Goal: Task Accomplishment & Management: Use online tool/utility

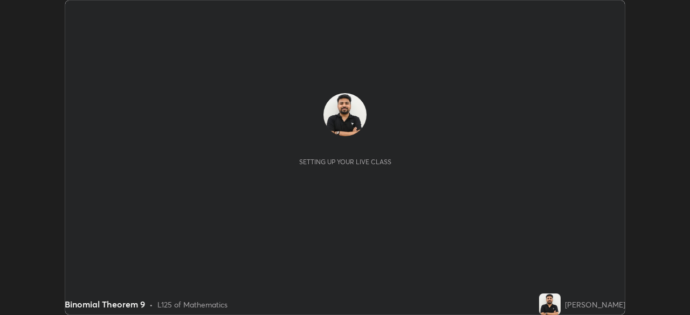
scroll to position [315, 689]
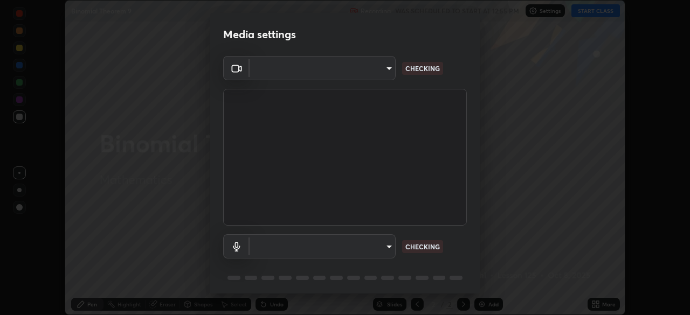
type input "495e9aafafa99ab02b2630cd73316b4ffac4e6b0a44c495734db4bb24564e739"
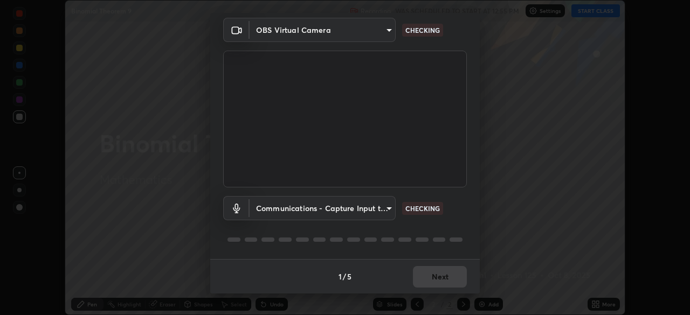
click at [379, 210] on body "Erase all Binomial Theorem 9 Recording WAS SCHEDULED TO START AT 12:55 PM Setti…" at bounding box center [345, 157] width 690 height 315
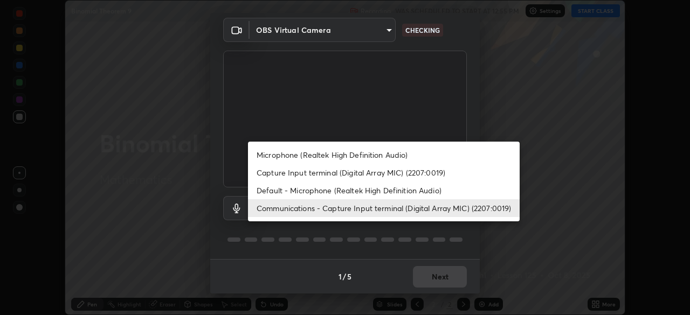
click at [375, 156] on li "Microphone (Realtek High Definition Audio)" at bounding box center [384, 155] width 272 height 18
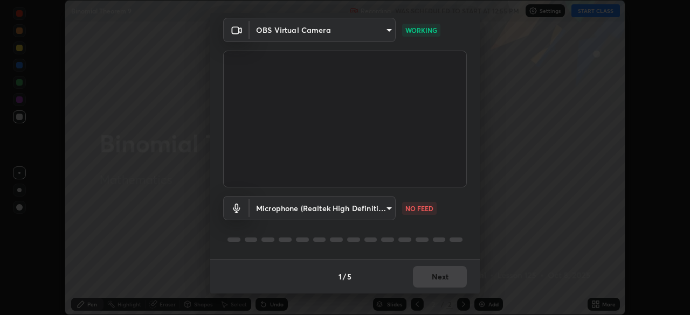
click at [440, 233] on div "Microphone (Realtek High Definition Audio) 596642b751d8d0027b016c771bf2e3418654…" at bounding box center [345, 224] width 244 height 72
click at [380, 209] on body "Erase all Binomial Theorem 9 Recording WAS SCHEDULED TO START AT 12:55 PM Setti…" at bounding box center [345, 157] width 690 height 315
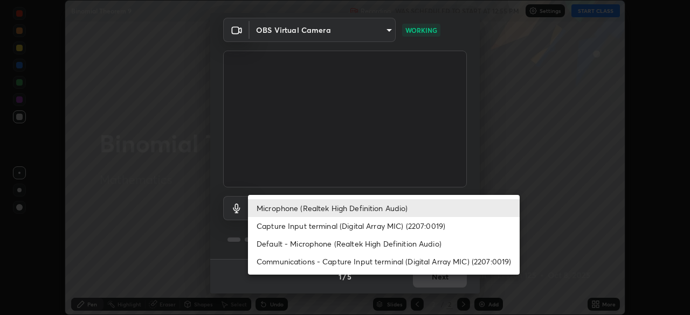
click at [386, 226] on li "Capture Input terminal (Digital Array MIC) (2207:0019)" at bounding box center [384, 226] width 272 height 18
type input "777a9cb96fed7051e1327a3d348188206bd1131dd01961acdc4e2f5f7757d410"
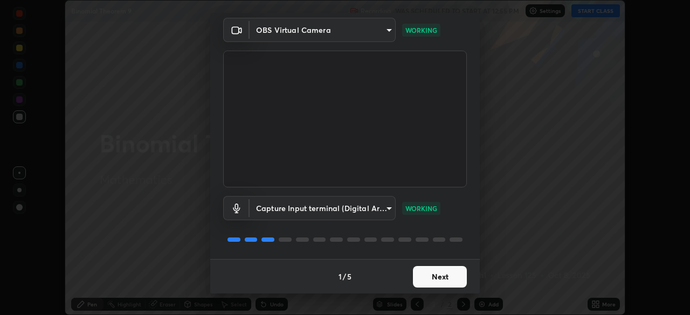
click at [428, 278] on button "Next" at bounding box center [440, 277] width 54 height 22
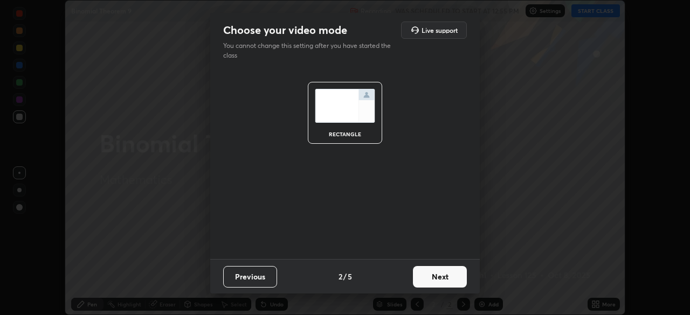
click at [432, 278] on button "Next" at bounding box center [440, 277] width 54 height 22
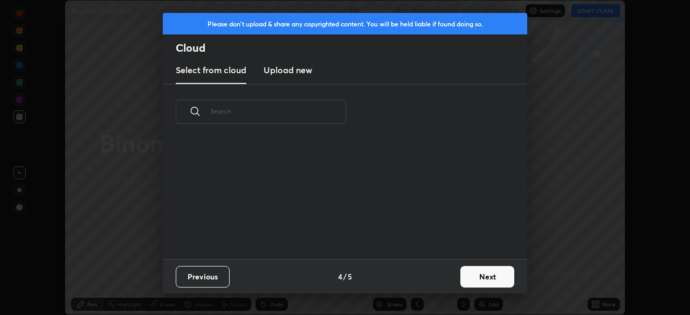
click at [432, 278] on div "Previous 4 / 5 Next" at bounding box center [345, 276] width 364 height 34
click at [471, 274] on button "Next" at bounding box center [487, 277] width 54 height 22
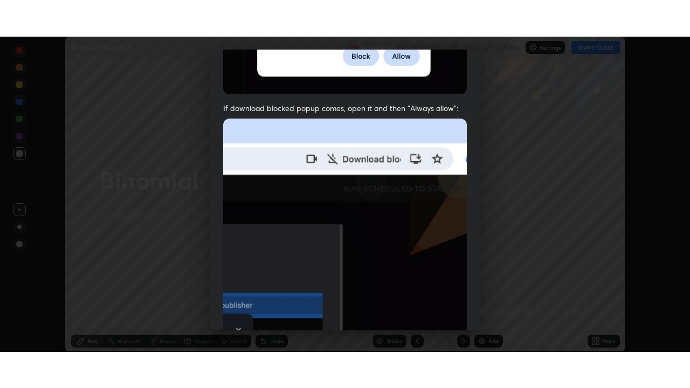
scroll to position [258, 0]
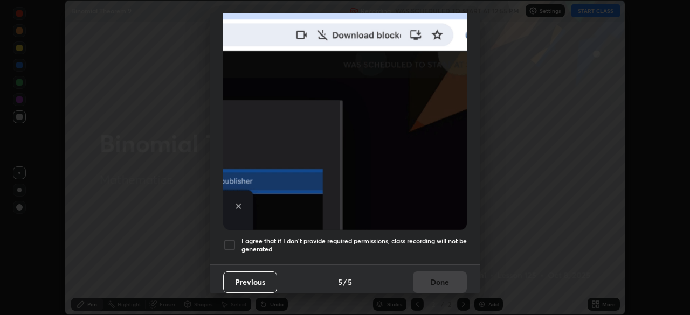
click at [232, 239] on div at bounding box center [229, 245] width 13 height 13
click at [432, 275] on button "Done" at bounding box center [440, 283] width 54 height 22
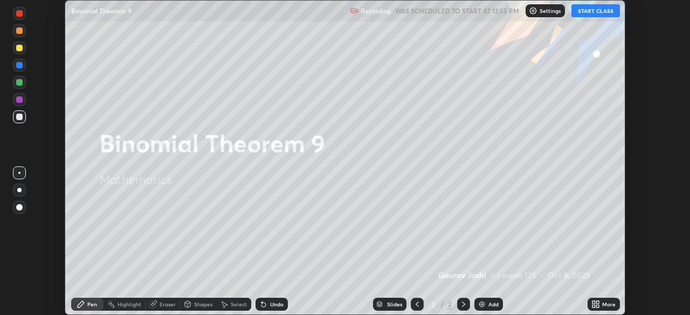
click at [594, 15] on button "START CLASS" at bounding box center [595, 10] width 49 height 13
click at [597, 306] on icon at bounding box center [597, 306] width 3 height 3
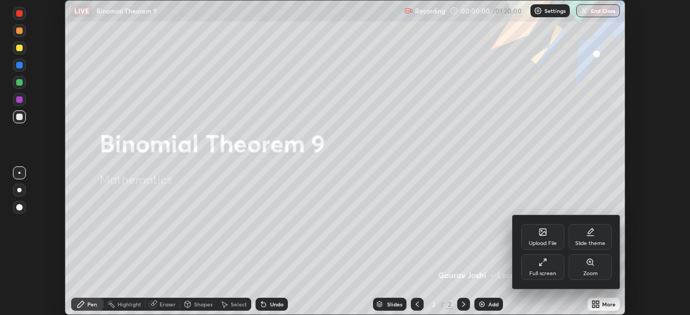
click at [550, 274] on div "Full screen" at bounding box center [542, 273] width 27 height 5
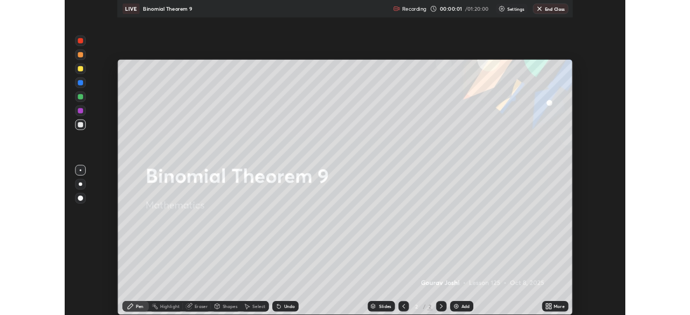
scroll to position [388, 690]
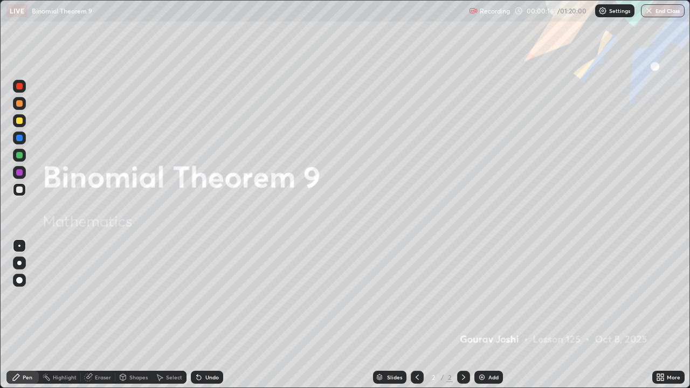
click at [478, 315] on img at bounding box center [481, 377] width 9 height 9
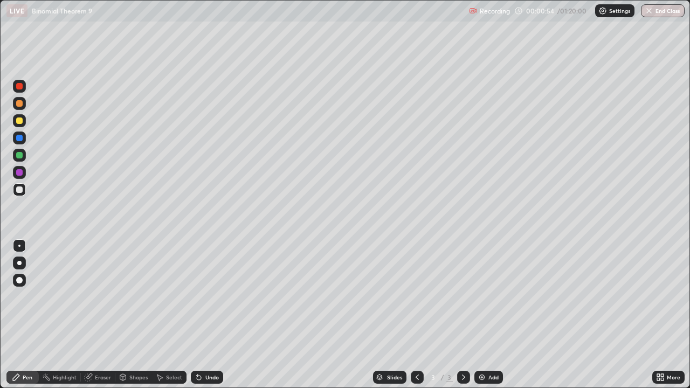
click at [208, 315] on div "Undo" at bounding box center [211, 377] width 13 height 5
click at [19, 156] on div at bounding box center [19, 155] width 6 height 6
click at [20, 190] on div at bounding box center [19, 189] width 6 height 6
click at [483, 315] on div "Add" at bounding box center [488, 377] width 29 height 13
click at [21, 120] on div at bounding box center [19, 120] width 6 height 6
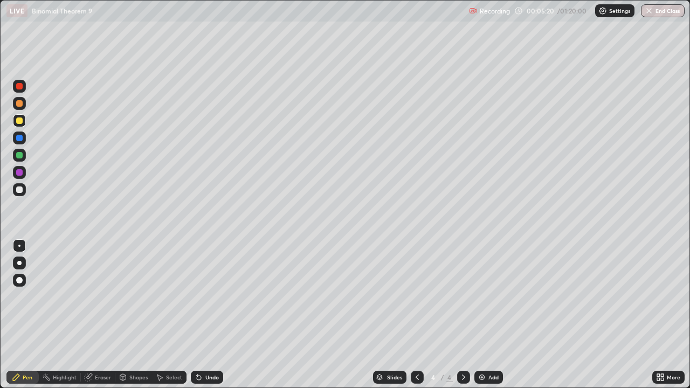
click at [20, 174] on div at bounding box center [19, 172] width 6 height 6
click at [485, 315] on img at bounding box center [481, 377] width 9 height 9
click at [20, 191] on div at bounding box center [19, 189] width 6 height 6
click at [21, 195] on div at bounding box center [19, 189] width 13 height 13
click at [205, 315] on div "Undo" at bounding box center [211, 377] width 13 height 5
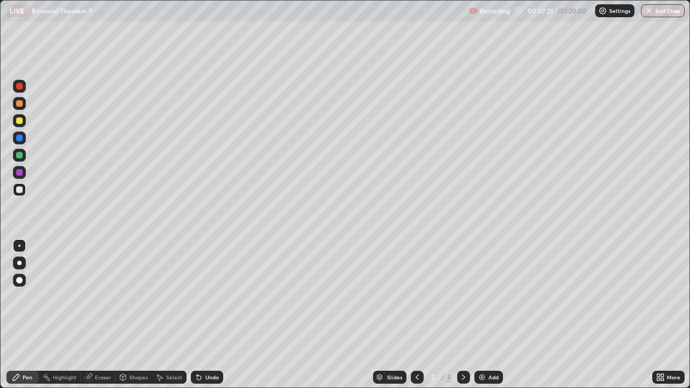
click at [202, 315] on div "Undo" at bounding box center [207, 377] width 32 height 13
click at [98, 315] on div "Eraser" at bounding box center [98, 377] width 34 height 13
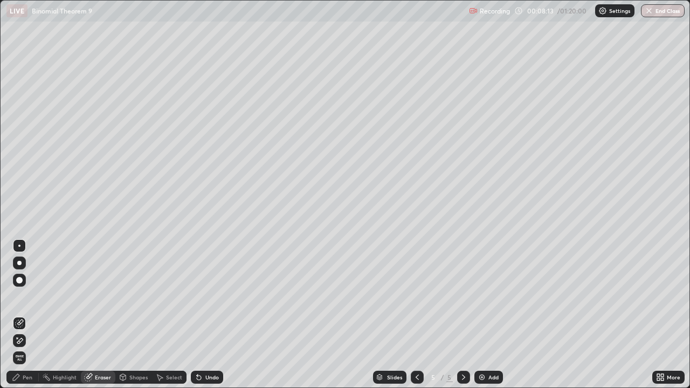
click at [26, 315] on div "Pen" at bounding box center [22, 377] width 32 height 13
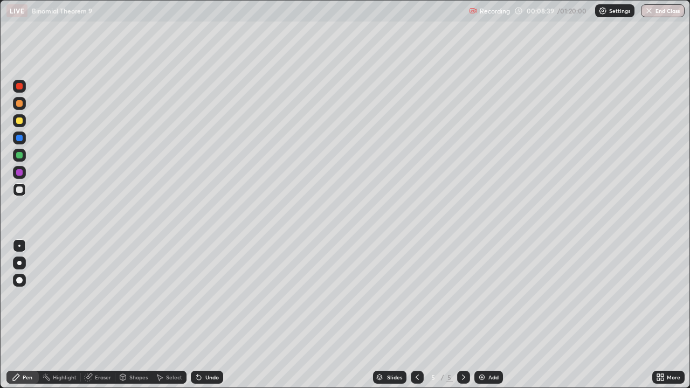
click at [205, 315] on div "Undo" at bounding box center [211, 377] width 13 height 5
click at [202, 315] on icon at bounding box center [199, 377] width 9 height 9
click at [197, 315] on icon at bounding box center [199, 378] width 4 height 4
click at [482, 315] on img at bounding box center [481, 377] width 9 height 9
click at [16, 142] on div at bounding box center [19, 137] width 13 height 13
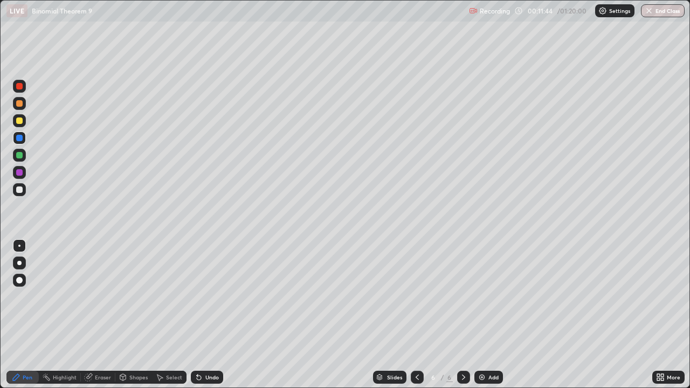
click at [13, 190] on div at bounding box center [19, 189] width 13 height 13
click at [205, 315] on div "Undo" at bounding box center [207, 377] width 32 height 13
click at [208, 315] on div "Undo" at bounding box center [207, 377] width 32 height 13
click at [210, 315] on div "Undo" at bounding box center [207, 377] width 32 height 13
click at [209, 315] on div "Undo" at bounding box center [207, 377] width 32 height 13
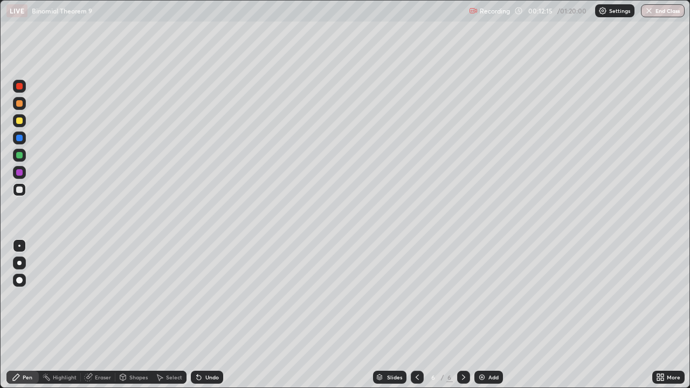
click at [203, 315] on div "Undo" at bounding box center [207, 377] width 32 height 13
click at [206, 315] on div "Undo" at bounding box center [207, 377] width 32 height 13
click at [20, 142] on div at bounding box center [19, 137] width 13 height 13
click at [18, 126] on div at bounding box center [19, 120] width 13 height 13
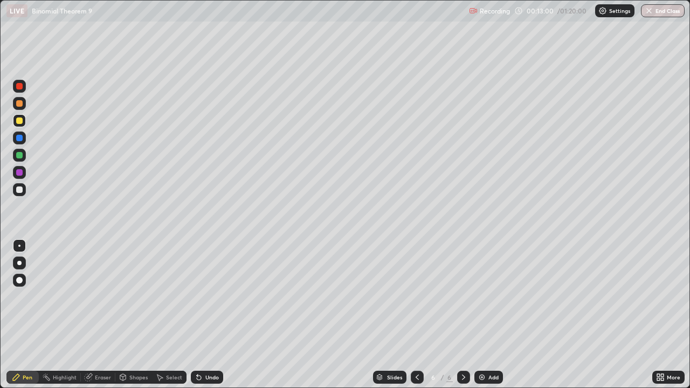
click at [19, 157] on div at bounding box center [19, 155] width 6 height 6
click at [18, 195] on div at bounding box center [19, 189] width 13 height 13
click at [480, 315] on img at bounding box center [481, 377] width 9 height 9
click at [20, 191] on div at bounding box center [19, 189] width 6 height 6
click at [207, 315] on div "Undo" at bounding box center [207, 377] width 32 height 13
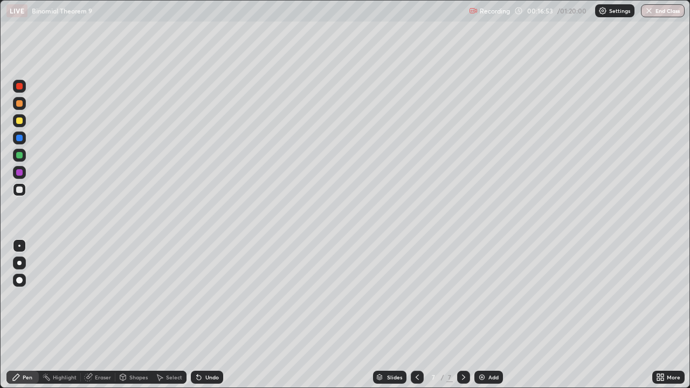
click at [206, 315] on div "Undo" at bounding box center [211, 377] width 13 height 5
click at [16, 195] on div at bounding box center [19, 189] width 13 height 13
click at [16, 122] on div at bounding box center [19, 120] width 13 height 13
click at [18, 190] on div at bounding box center [19, 189] width 6 height 6
click at [200, 315] on icon at bounding box center [199, 377] width 9 height 9
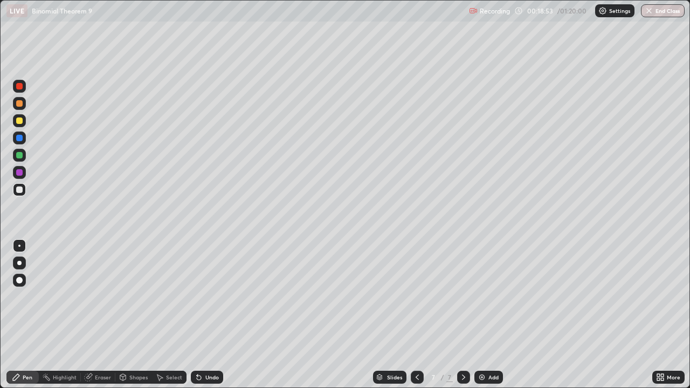
click at [101, 315] on div "Eraser" at bounding box center [98, 377] width 34 height 13
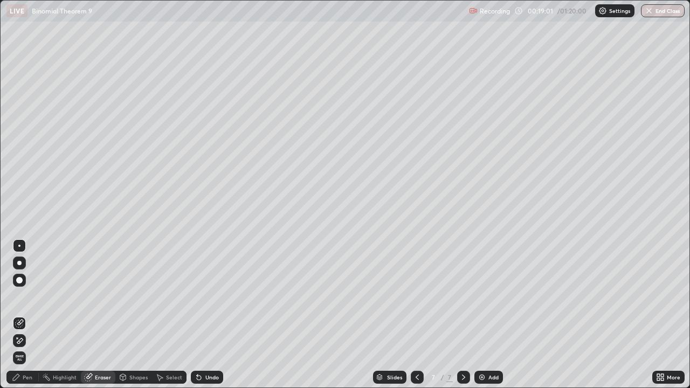
click at [24, 315] on div "Pen" at bounding box center [28, 377] width 10 height 5
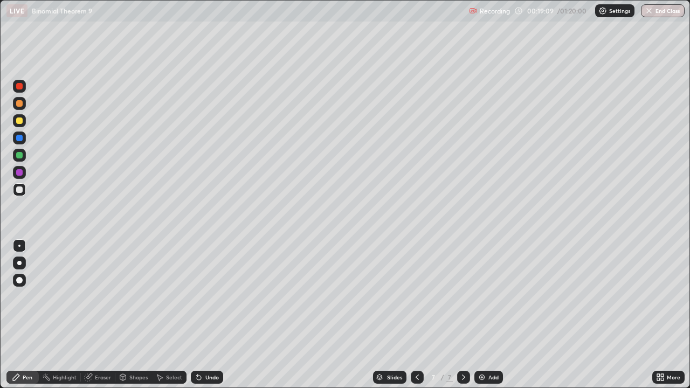
click at [103, 315] on div "Eraser" at bounding box center [103, 377] width 16 height 5
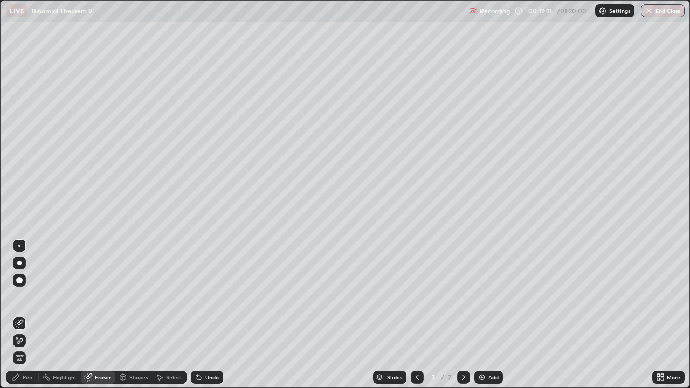
click at [30, 315] on div "Pen" at bounding box center [22, 377] width 32 height 13
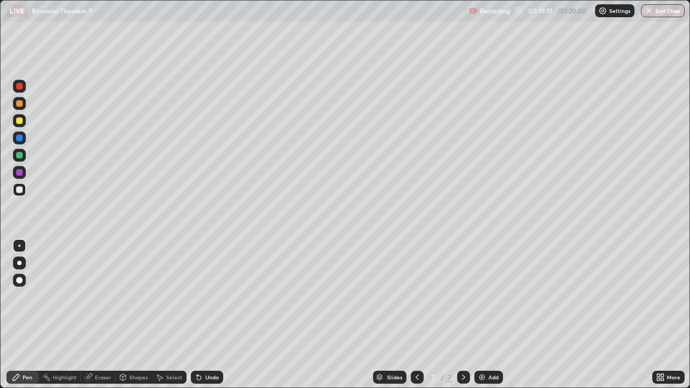
click at [107, 315] on div "Eraser" at bounding box center [103, 377] width 16 height 5
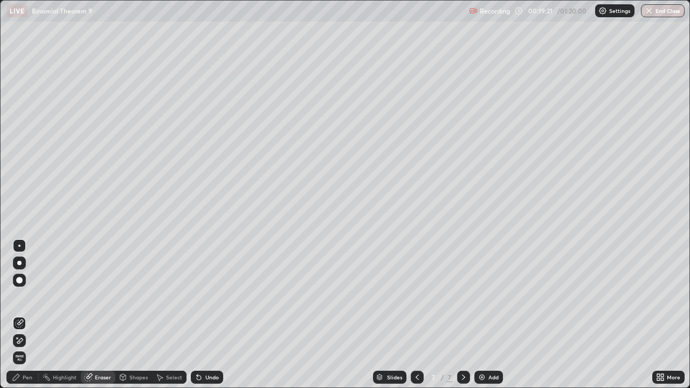
click at [27, 315] on div "Pen" at bounding box center [28, 377] width 10 height 5
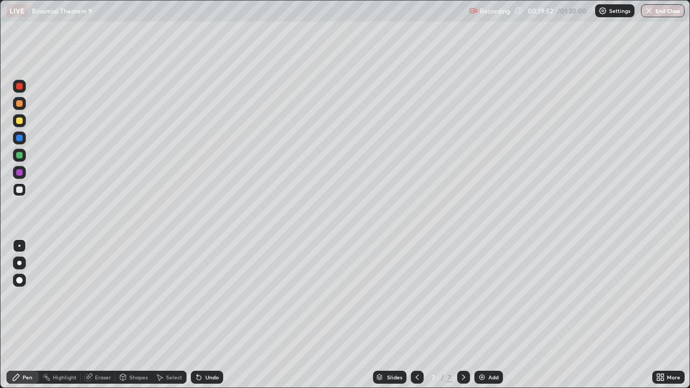
click at [99, 315] on div "Eraser" at bounding box center [103, 377] width 16 height 5
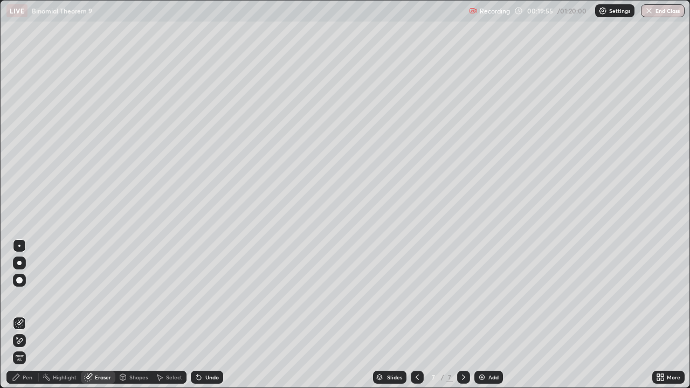
click at [22, 315] on div "Pen" at bounding box center [22, 377] width 32 height 13
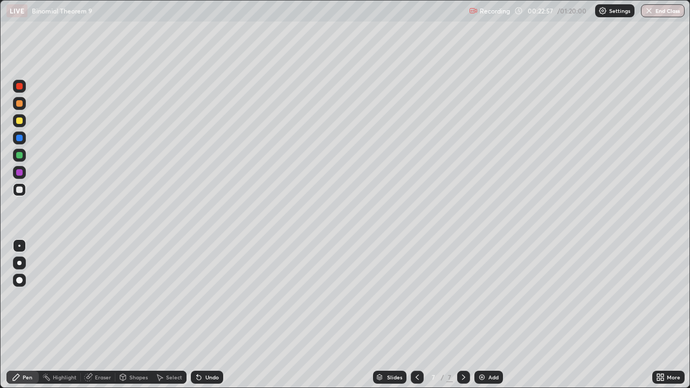
click at [482, 315] on img at bounding box center [481, 377] width 9 height 9
click at [197, 315] on icon at bounding box center [199, 378] width 4 height 4
click at [205, 315] on div "Undo" at bounding box center [211, 377] width 13 height 5
click at [99, 315] on div "Eraser" at bounding box center [98, 377] width 34 height 13
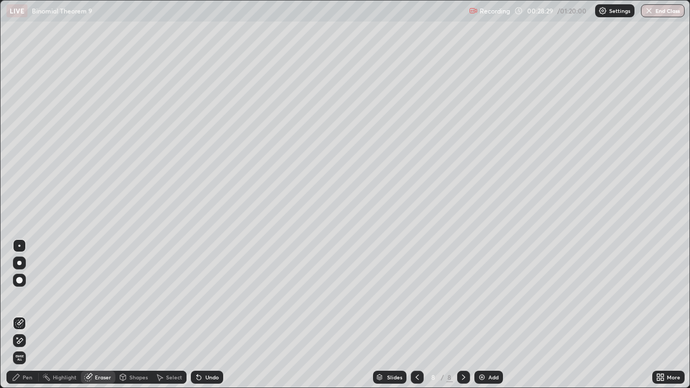
click at [27, 315] on div "Pen" at bounding box center [22, 377] width 32 height 13
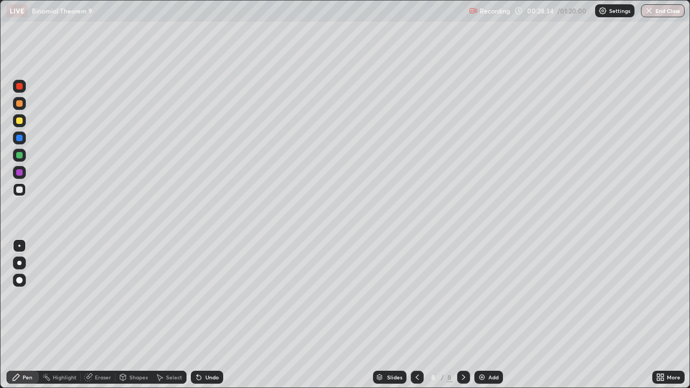
click at [103, 315] on div "Eraser" at bounding box center [103, 377] width 16 height 5
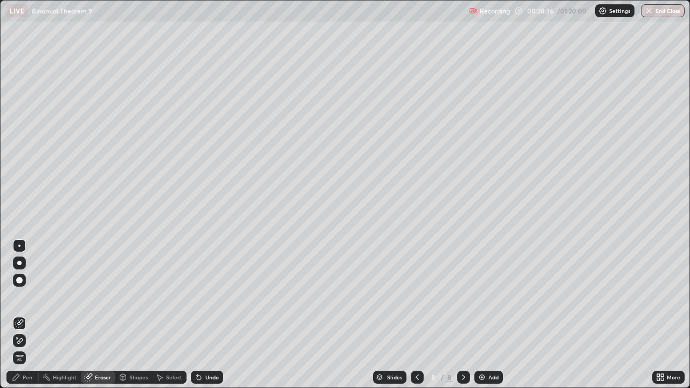
click at [27, 315] on div "Pen" at bounding box center [28, 377] width 10 height 5
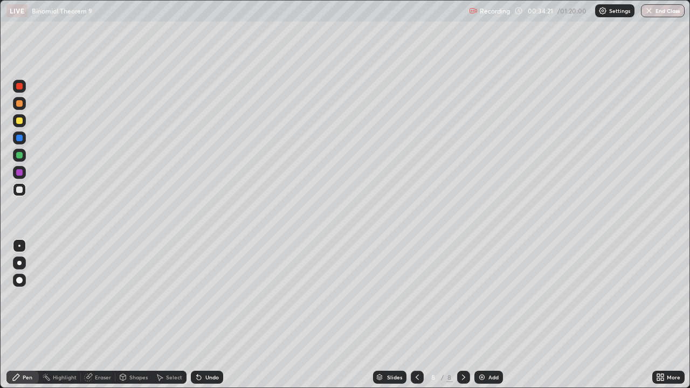
click at [481, 315] on img at bounding box center [481, 377] width 9 height 9
click at [19, 190] on div at bounding box center [19, 189] width 6 height 6
click at [19, 157] on div at bounding box center [19, 155] width 6 height 6
click at [18, 125] on div at bounding box center [19, 120] width 13 height 13
click at [21, 191] on div at bounding box center [19, 189] width 6 height 6
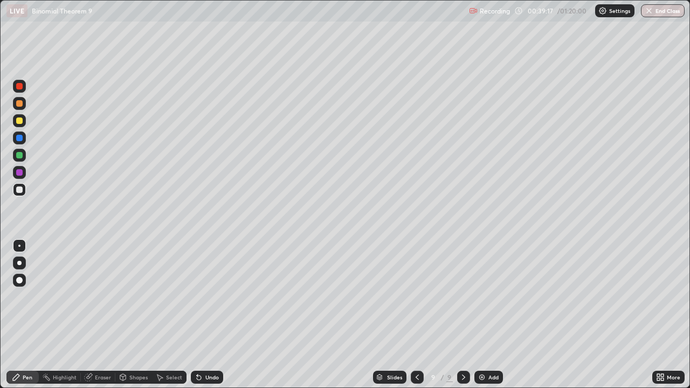
click at [211, 315] on div "Undo" at bounding box center [211, 377] width 13 height 5
click at [212, 315] on div "Undo" at bounding box center [207, 377] width 32 height 13
click at [214, 315] on div "Undo" at bounding box center [211, 377] width 13 height 5
click at [214, 315] on div "Undo" at bounding box center [207, 377] width 32 height 13
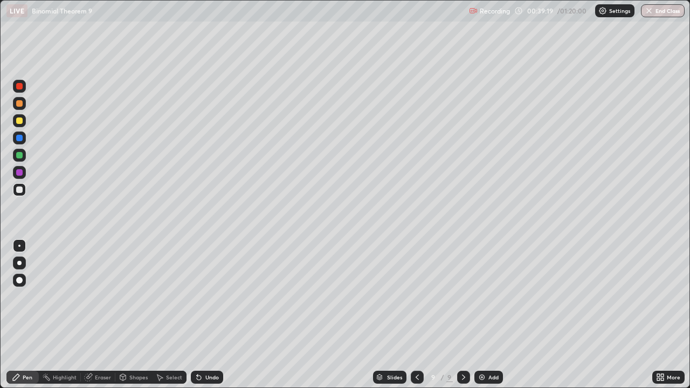
click at [217, 315] on div "Undo" at bounding box center [207, 377] width 32 height 13
click at [478, 315] on img at bounding box center [481, 377] width 9 height 9
click at [19, 190] on div at bounding box center [19, 189] width 6 height 6
click at [19, 160] on div at bounding box center [19, 155] width 13 height 13
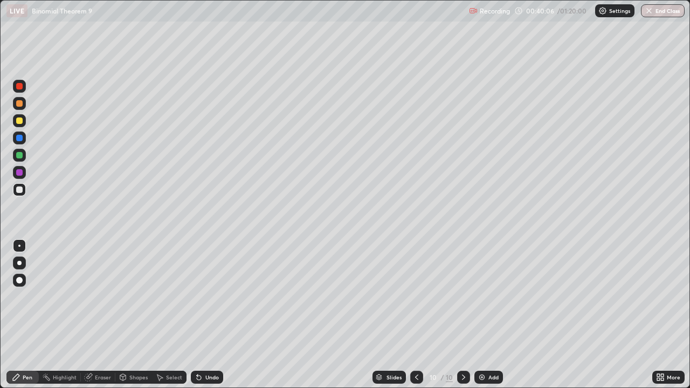
click at [20, 155] on div at bounding box center [19, 155] width 6 height 6
click at [19, 121] on div at bounding box center [19, 120] width 6 height 6
click at [410, 315] on div at bounding box center [416, 377] width 13 height 13
click at [461, 315] on icon at bounding box center [463, 377] width 9 height 9
click at [19, 190] on div at bounding box center [19, 189] width 6 height 6
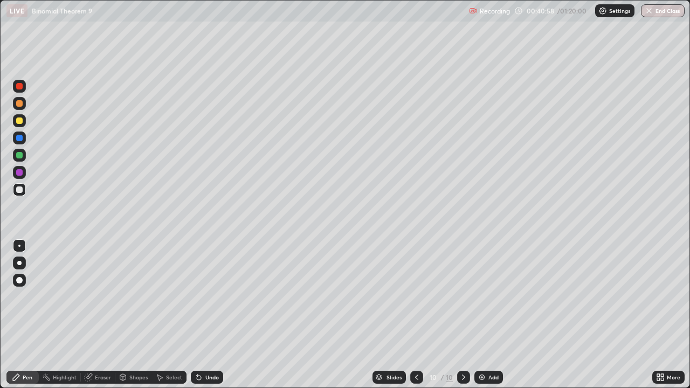
click at [197, 315] on icon at bounding box center [199, 378] width 4 height 4
click at [416, 315] on icon at bounding box center [416, 377] width 9 height 9
click at [464, 315] on div at bounding box center [463, 377] width 13 height 13
click at [212, 315] on div "Undo" at bounding box center [211, 377] width 13 height 5
click at [97, 315] on div "Eraser" at bounding box center [98, 377] width 34 height 13
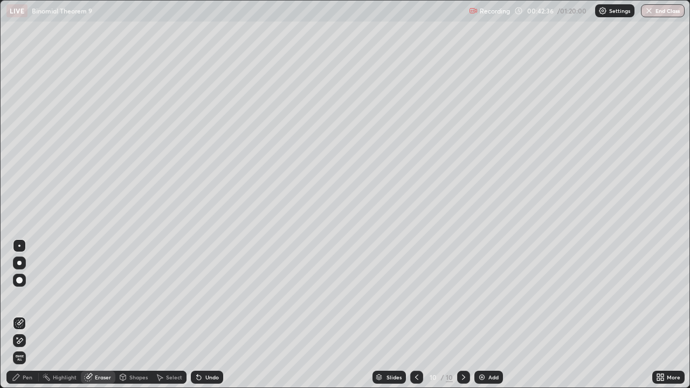
click at [24, 315] on div "Pen" at bounding box center [28, 377] width 10 height 5
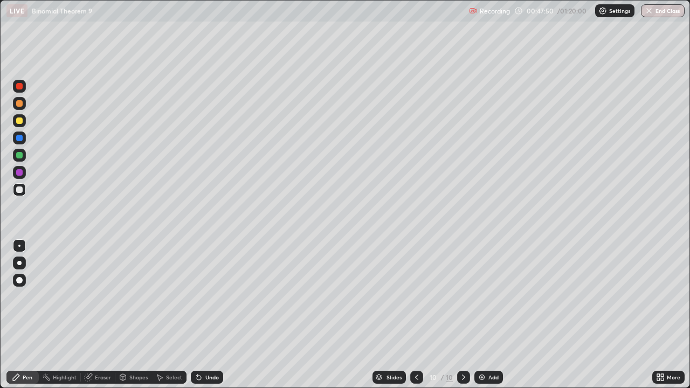
click at [481, 315] on img at bounding box center [481, 377] width 9 height 9
click at [214, 315] on div "Undo" at bounding box center [207, 377] width 32 height 13
click at [217, 315] on div "Undo" at bounding box center [207, 377] width 32 height 13
click at [219, 315] on div "Undo" at bounding box center [207, 377] width 32 height 13
click at [218, 315] on div "Undo" at bounding box center [207, 377] width 32 height 13
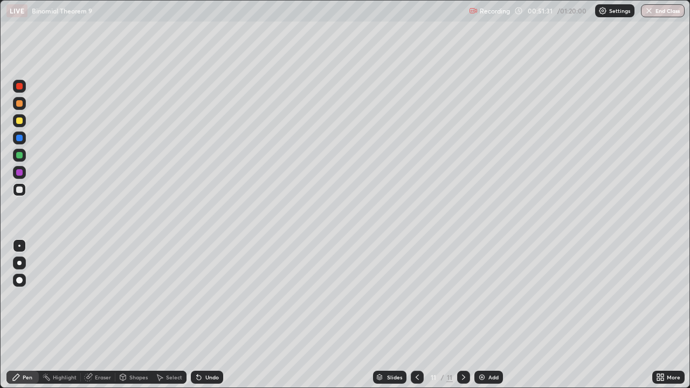
click at [218, 315] on div "Undo" at bounding box center [207, 377] width 32 height 13
click at [210, 315] on div "Undo" at bounding box center [211, 377] width 13 height 5
click at [213, 315] on div "Undo" at bounding box center [211, 377] width 13 height 5
click at [219, 315] on div "Undo" at bounding box center [207, 377] width 32 height 13
click at [178, 315] on div "Select" at bounding box center [174, 377] width 16 height 5
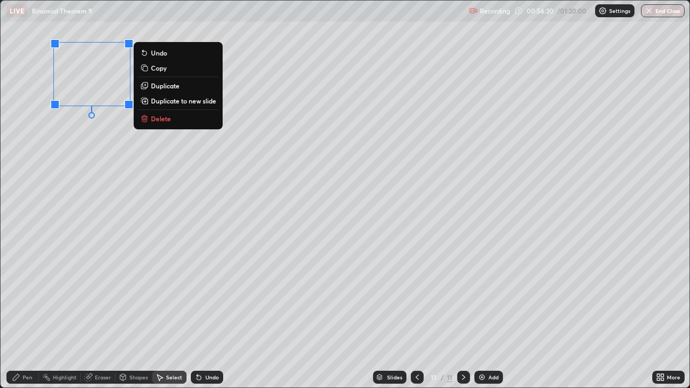
click at [179, 70] on button "Copy" at bounding box center [178, 67] width 80 height 13
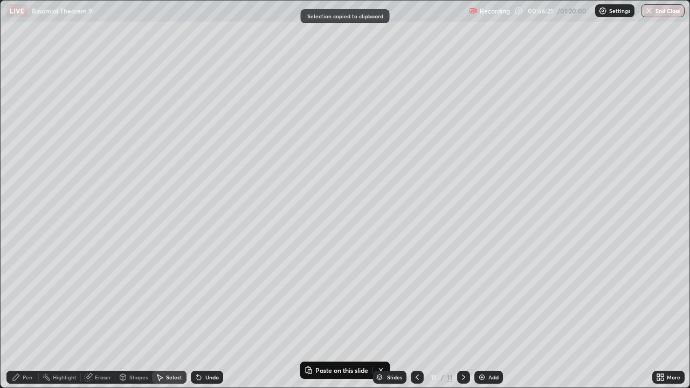
click at [486, 315] on div "Add" at bounding box center [488, 377] width 29 height 13
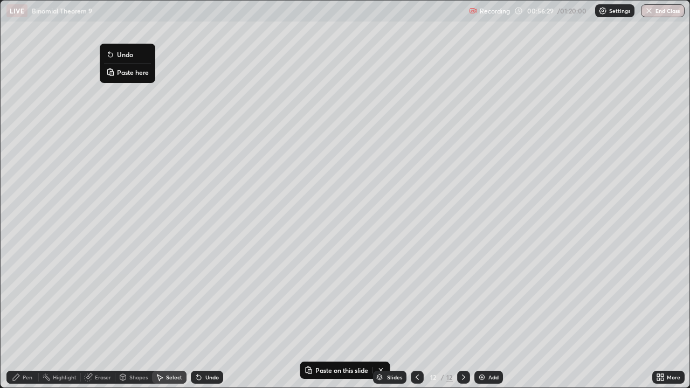
click at [115, 73] on button "Paste here" at bounding box center [127, 72] width 47 height 13
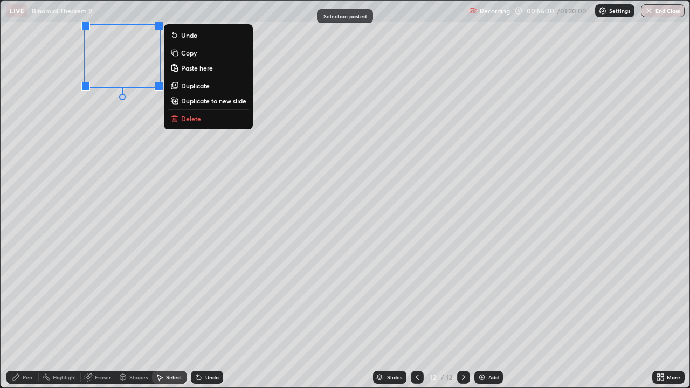
click at [86, 103] on div "0 ° Undo Copy Paste here Duplicate Duplicate to new slide Delete" at bounding box center [345, 194] width 689 height 387
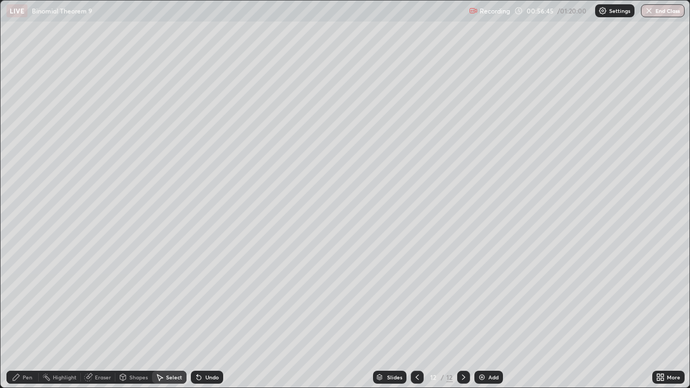
click at [22, 315] on div "Pen" at bounding box center [22, 377] width 32 height 13
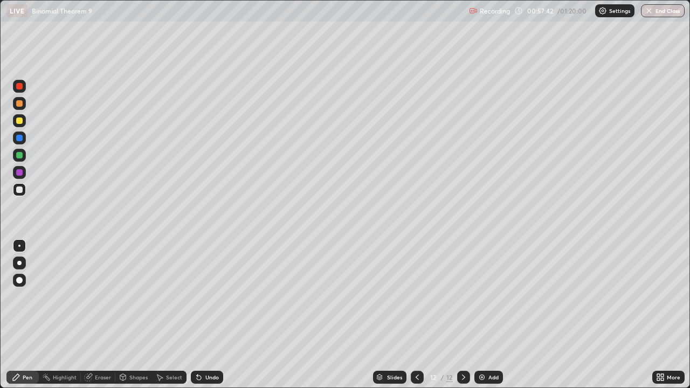
click at [18, 160] on div at bounding box center [19, 155] width 13 height 13
click at [477, 315] on img at bounding box center [481, 377] width 9 height 9
click at [20, 190] on div at bounding box center [19, 189] width 6 height 6
click at [14, 126] on div at bounding box center [19, 120] width 13 height 17
click at [663, 14] on button "End Class" at bounding box center [663, 10] width 44 height 13
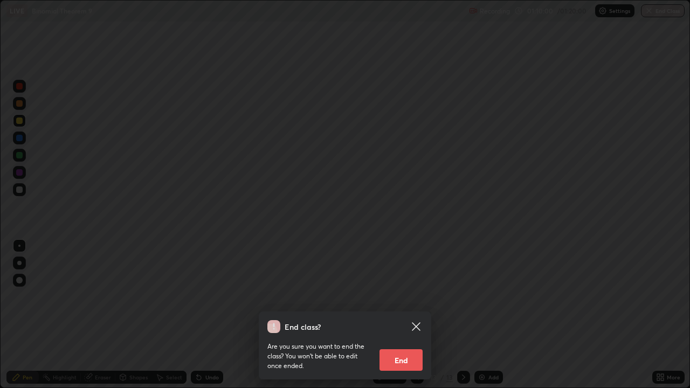
click at [405, 315] on button "End" at bounding box center [400, 360] width 43 height 22
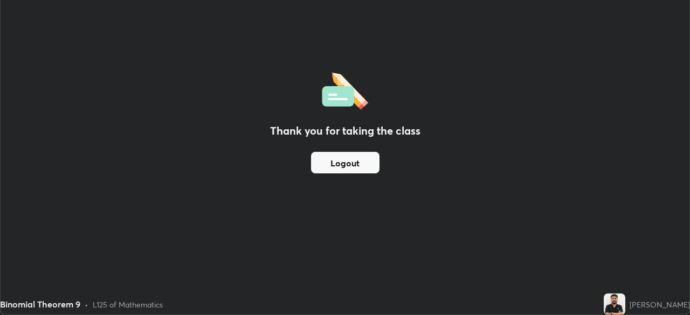
scroll to position [53577, 53202]
